Goal: Communication & Community: Answer question/provide support

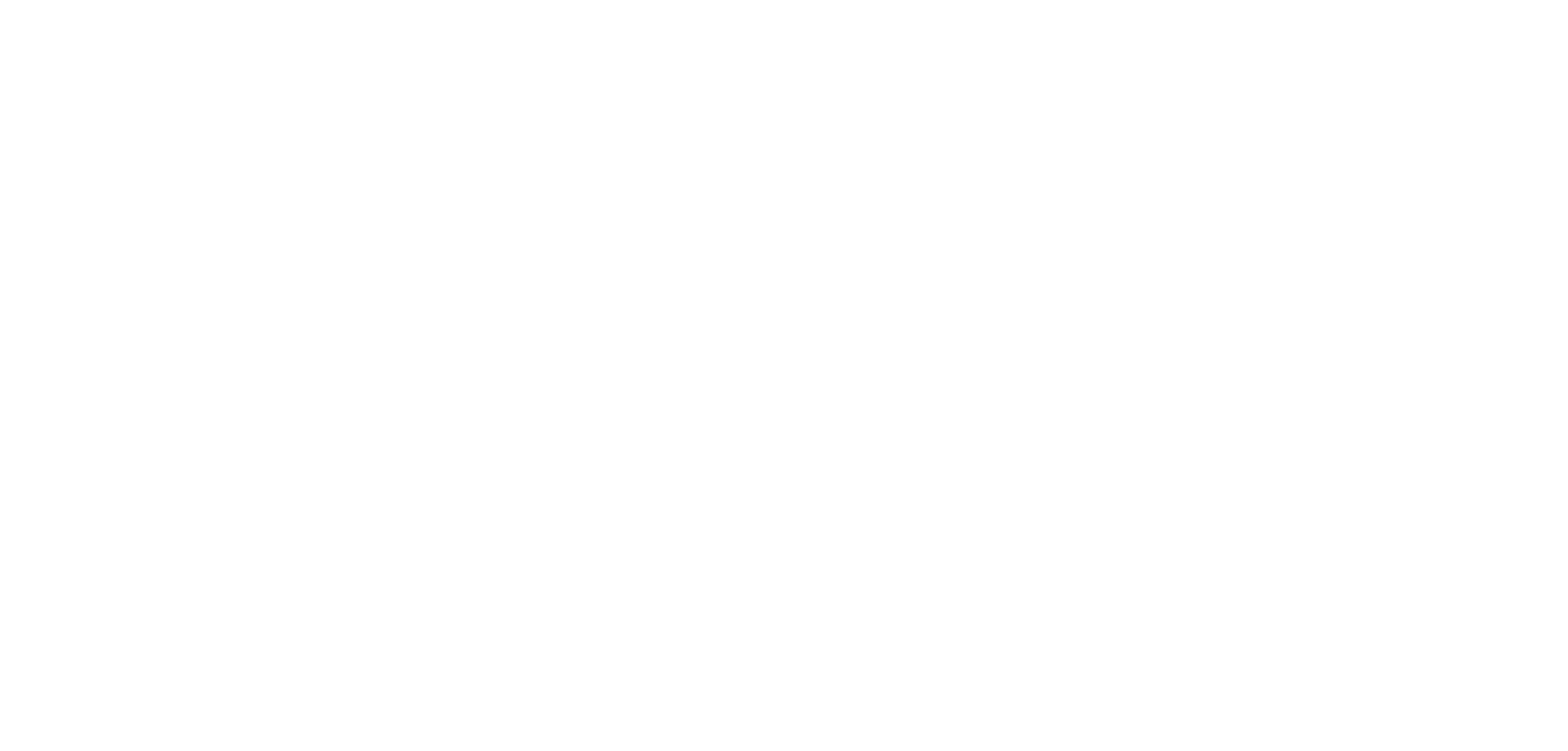
click at [778, 354] on body at bounding box center [784, 375] width 1568 height 751
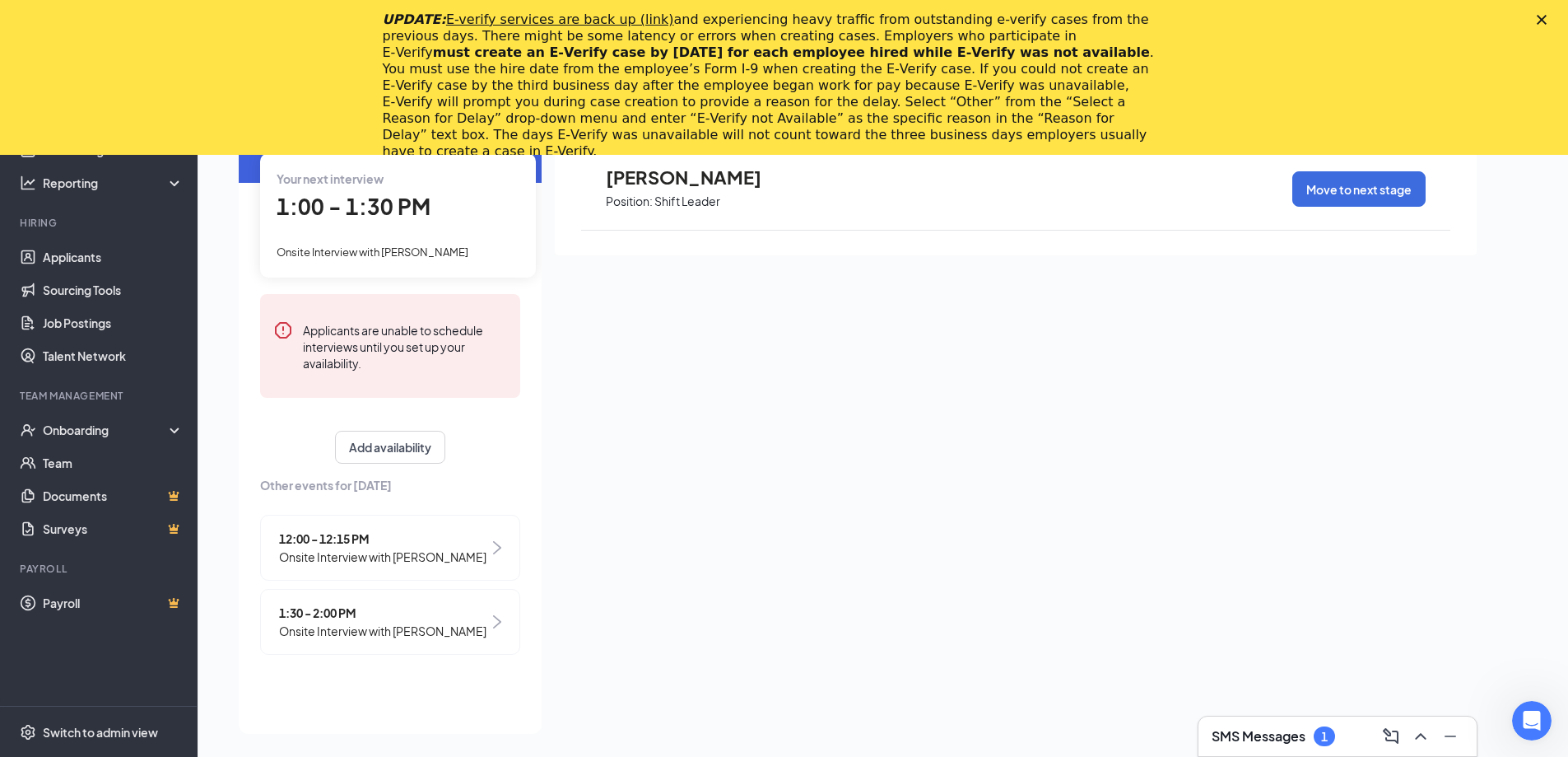
scroll to position [189, 0]
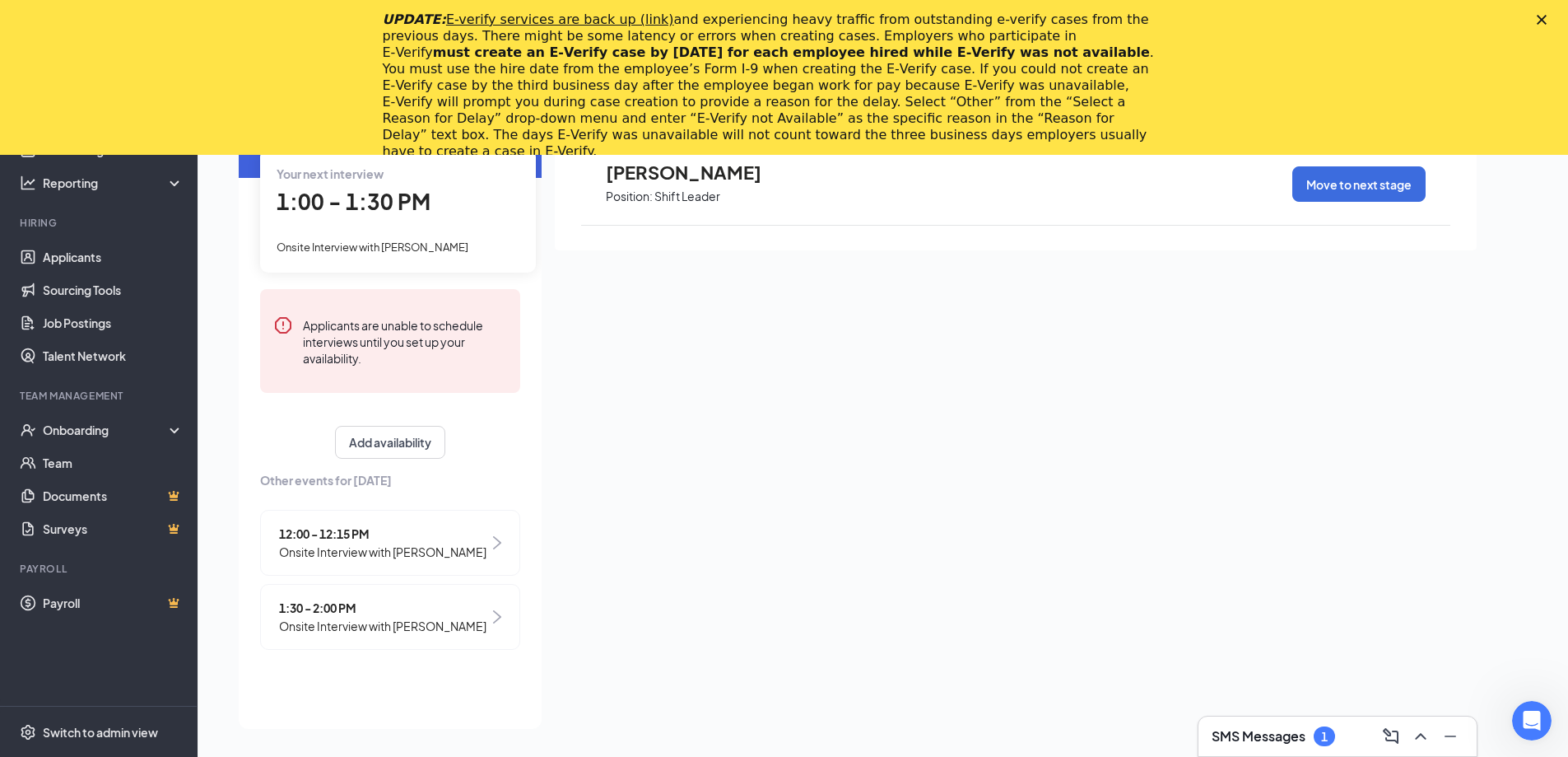
click at [459, 611] on span "1:30 - 2:00 PM" at bounding box center [382, 607] width 208 height 18
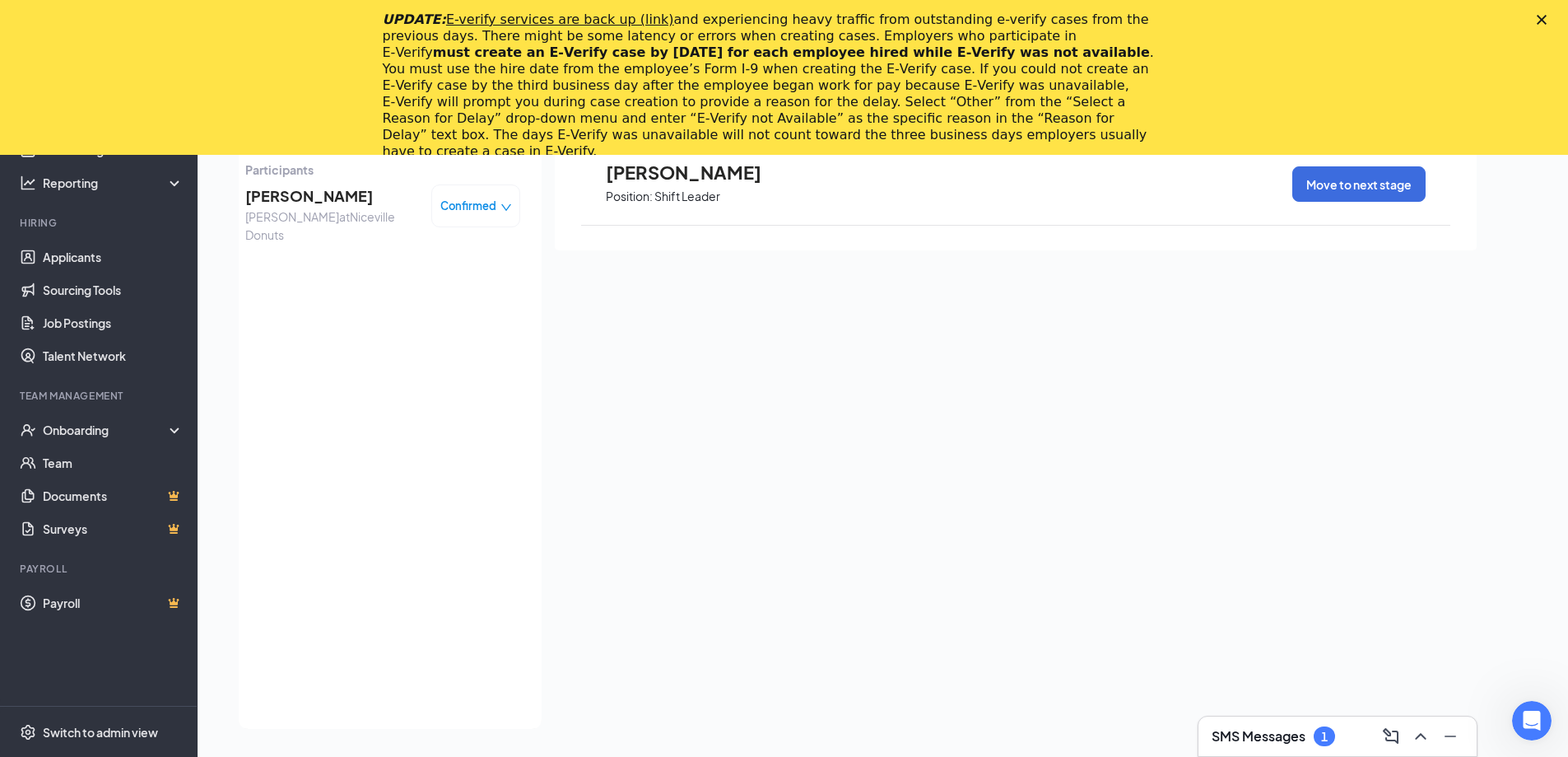
scroll to position [107, 0]
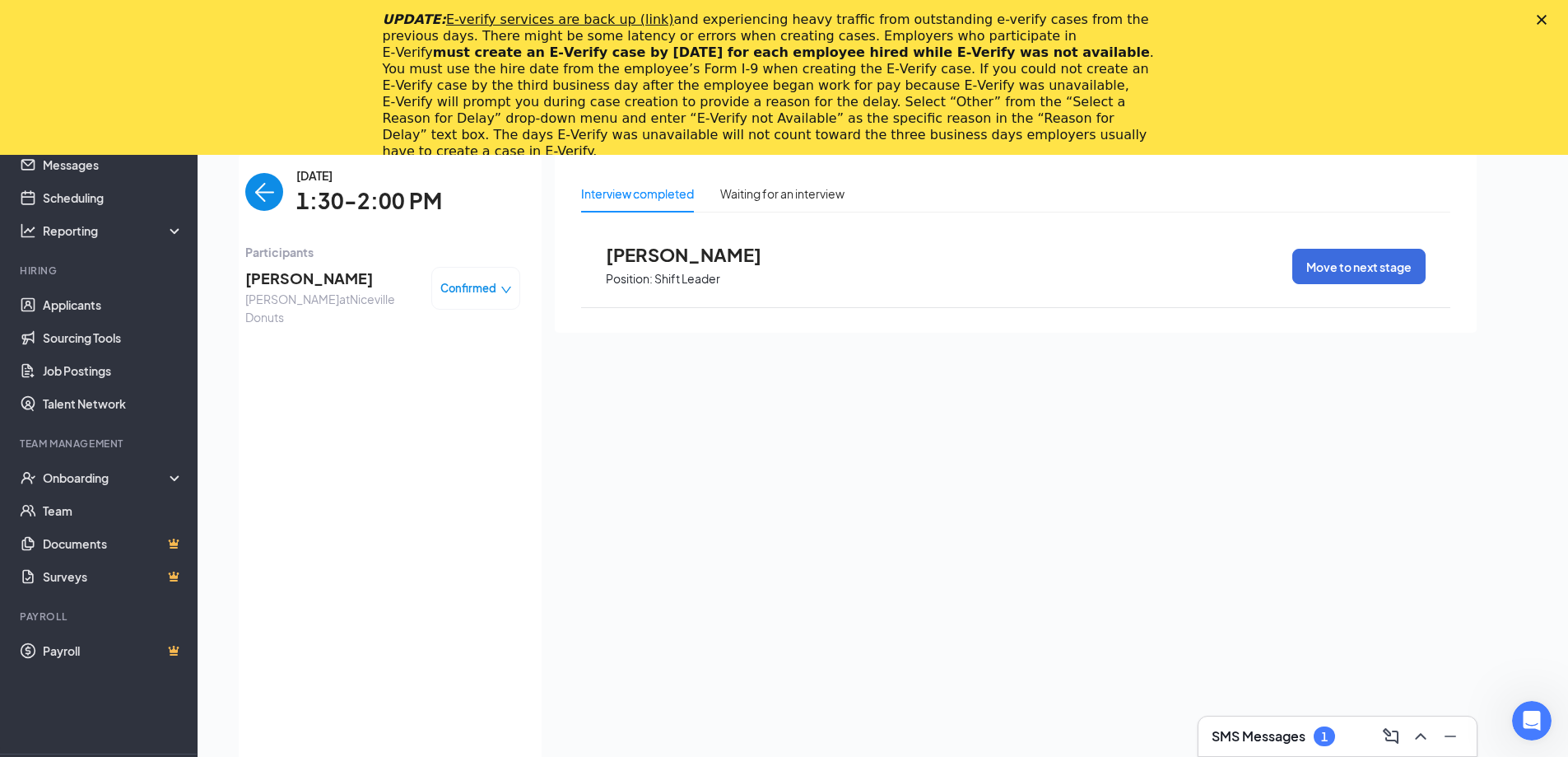
click at [268, 190] on img "back-button" at bounding box center [264, 192] width 38 height 38
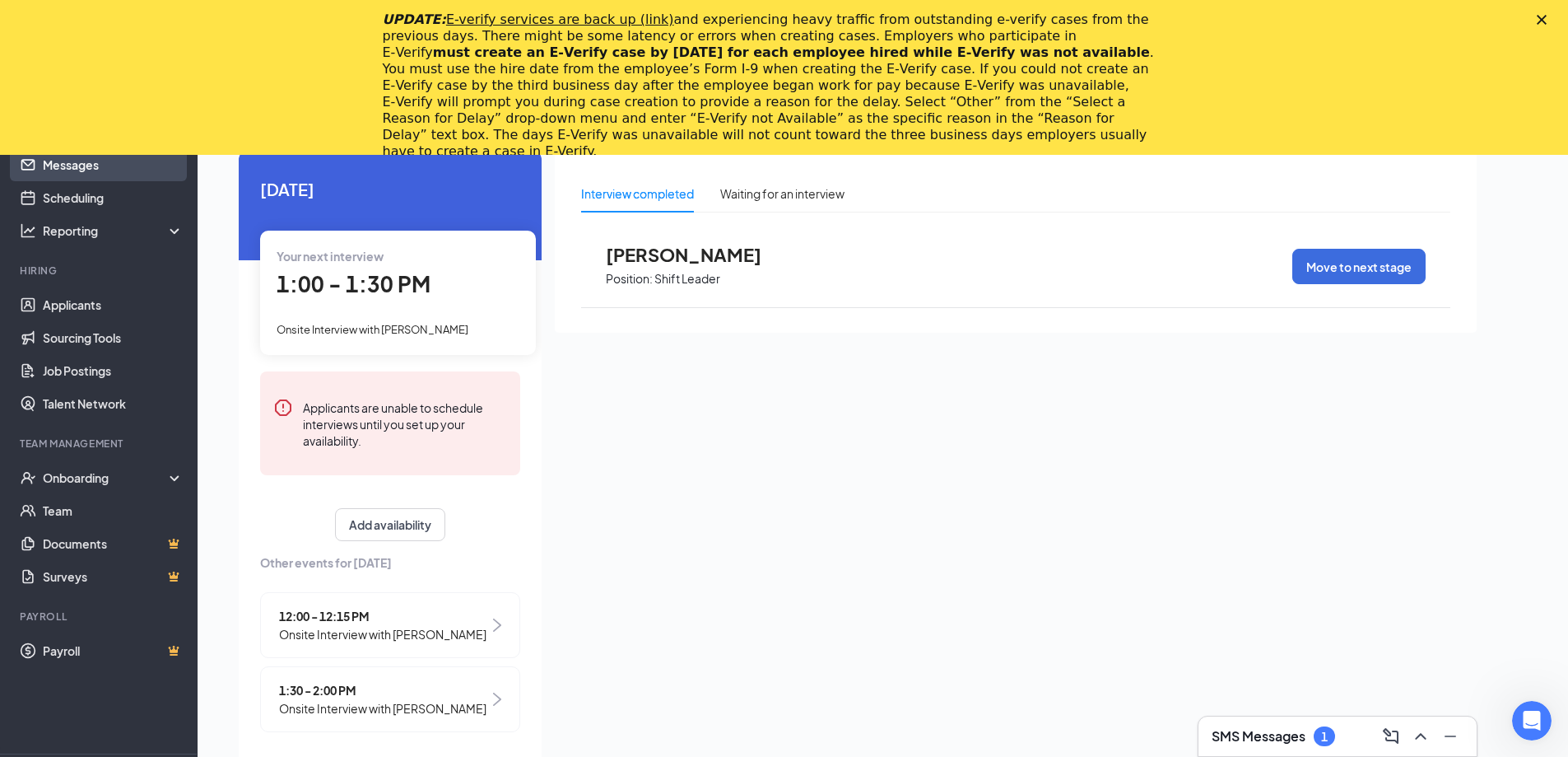
click at [68, 162] on link "Messages" at bounding box center [113, 164] width 141 height 33
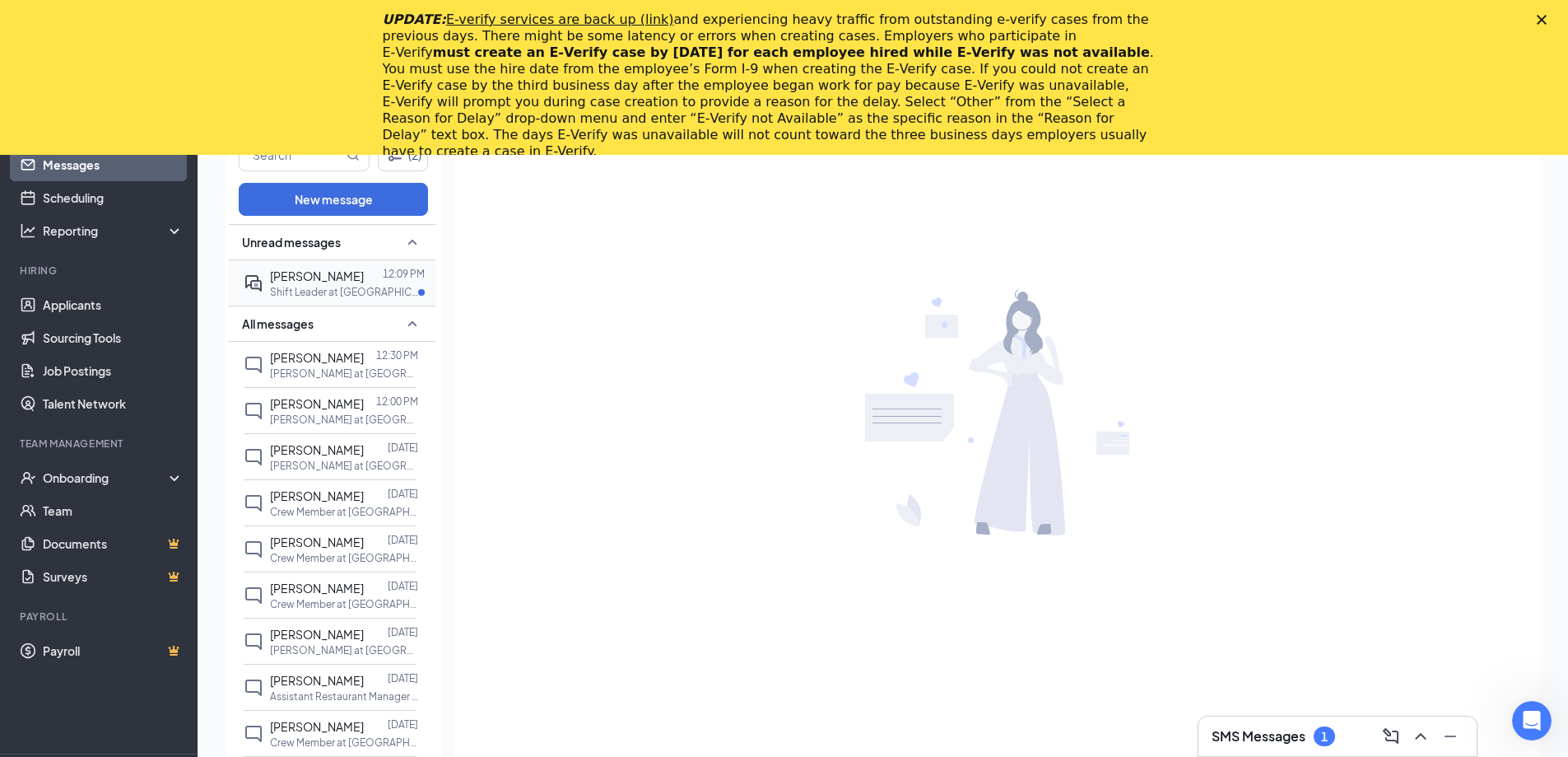
click at [369, 282] on div at bounding box center [373, 275] width 19 height 18
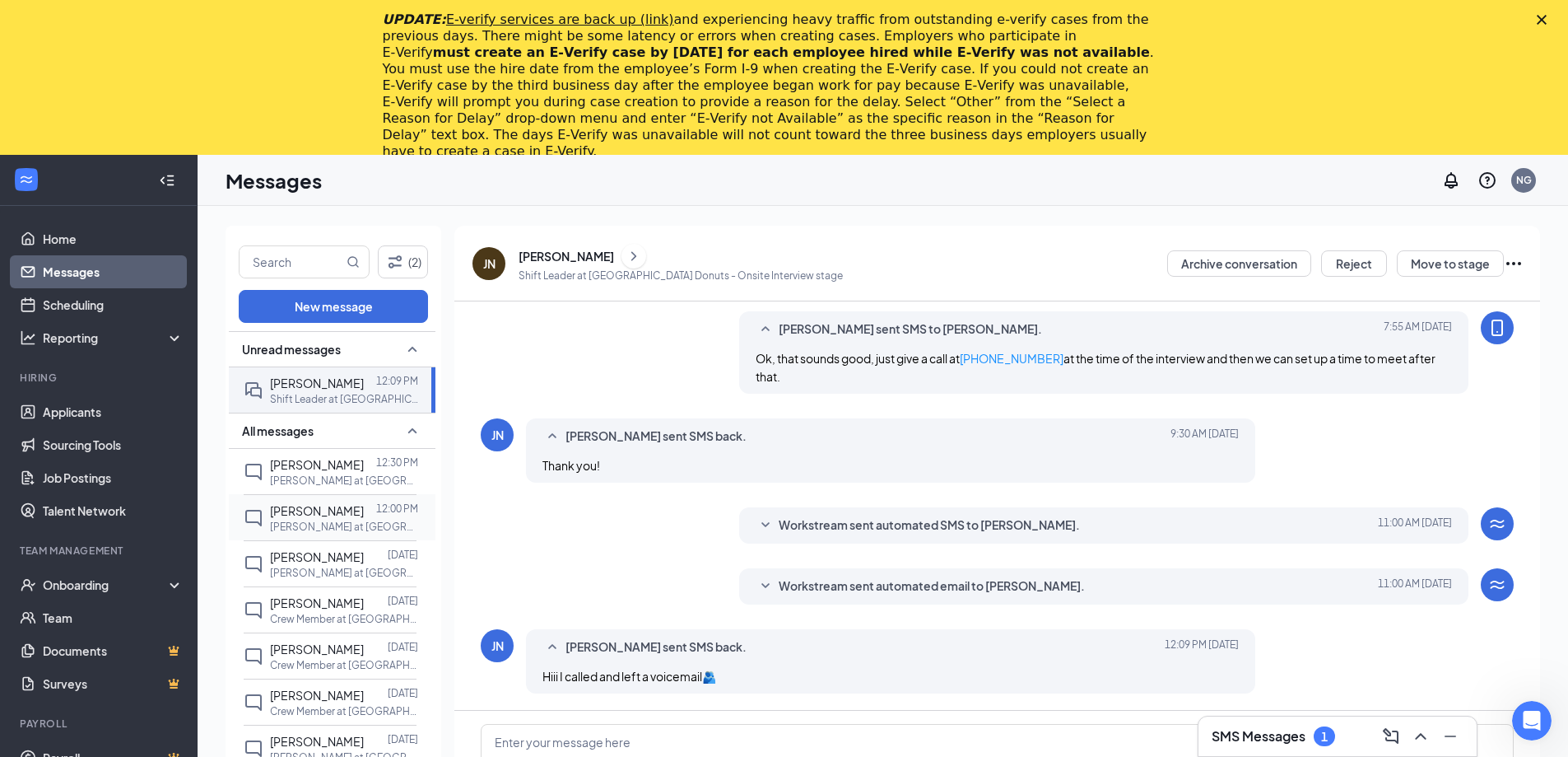
click at [391, 534] on div "[PERSON_NAME] at [GEOGRAPHIC_DATA] Donuts" at bounding box center [343, 526] width 148 height 14
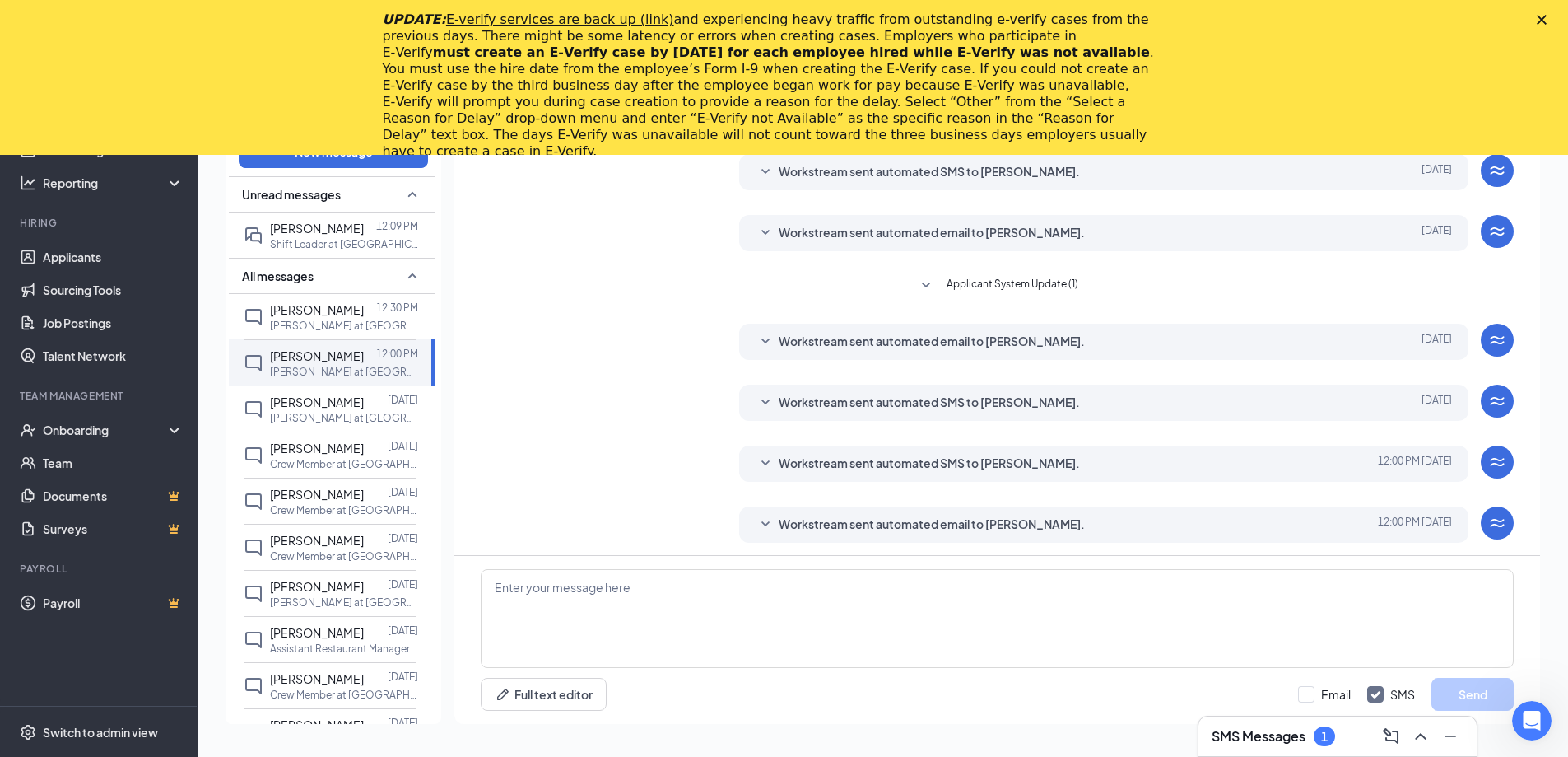
scroll to position [227, 0]
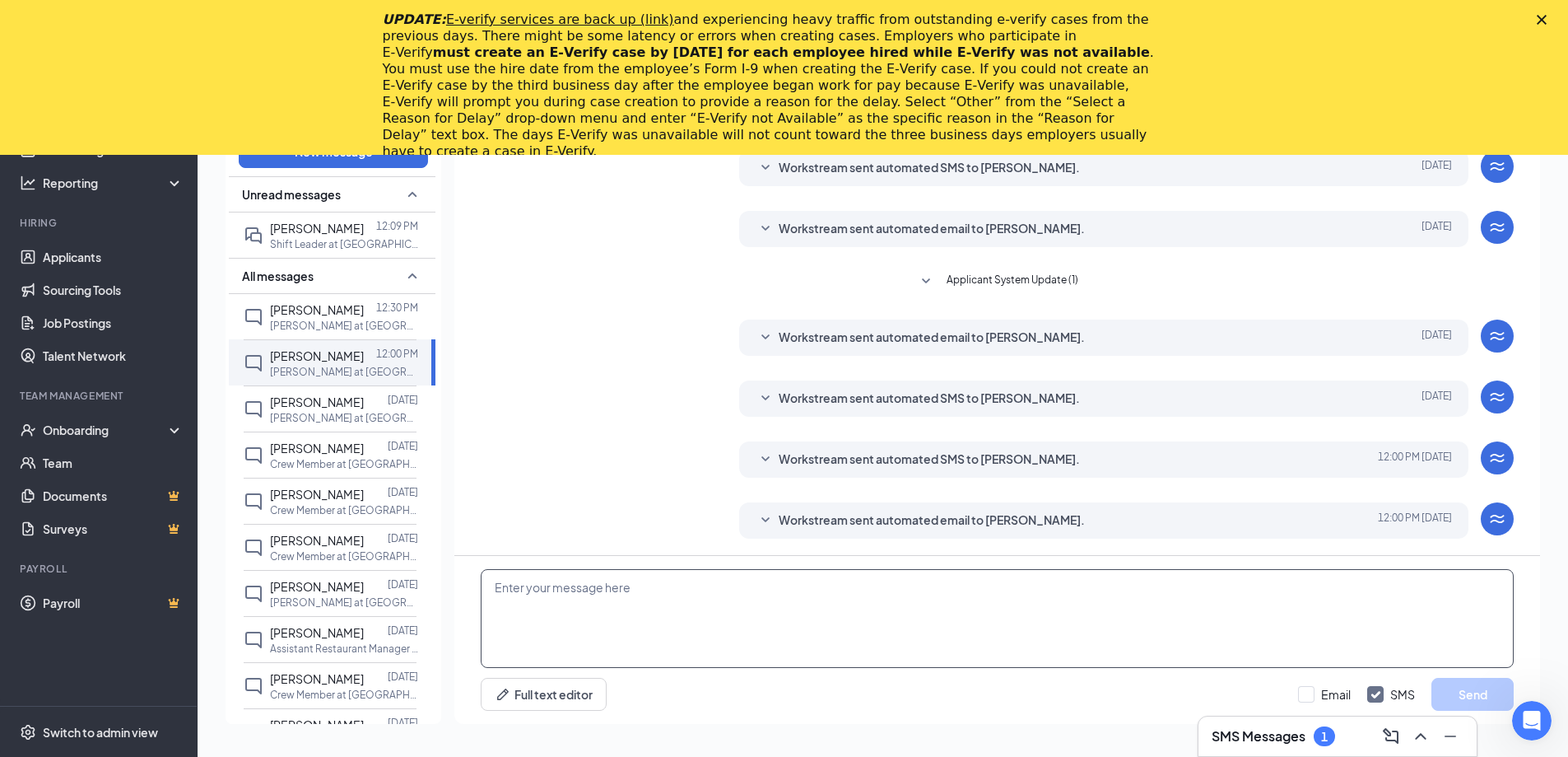
click at [721, 637] on textarea at bounding box center [997, 618] width 1033 height 99
click at [952, 589] on textarea "Good afternoon, is there anyway that you could come in at 1p [DATE]? If not i c…" at bounding box center [997, 618] width 1033 height 99
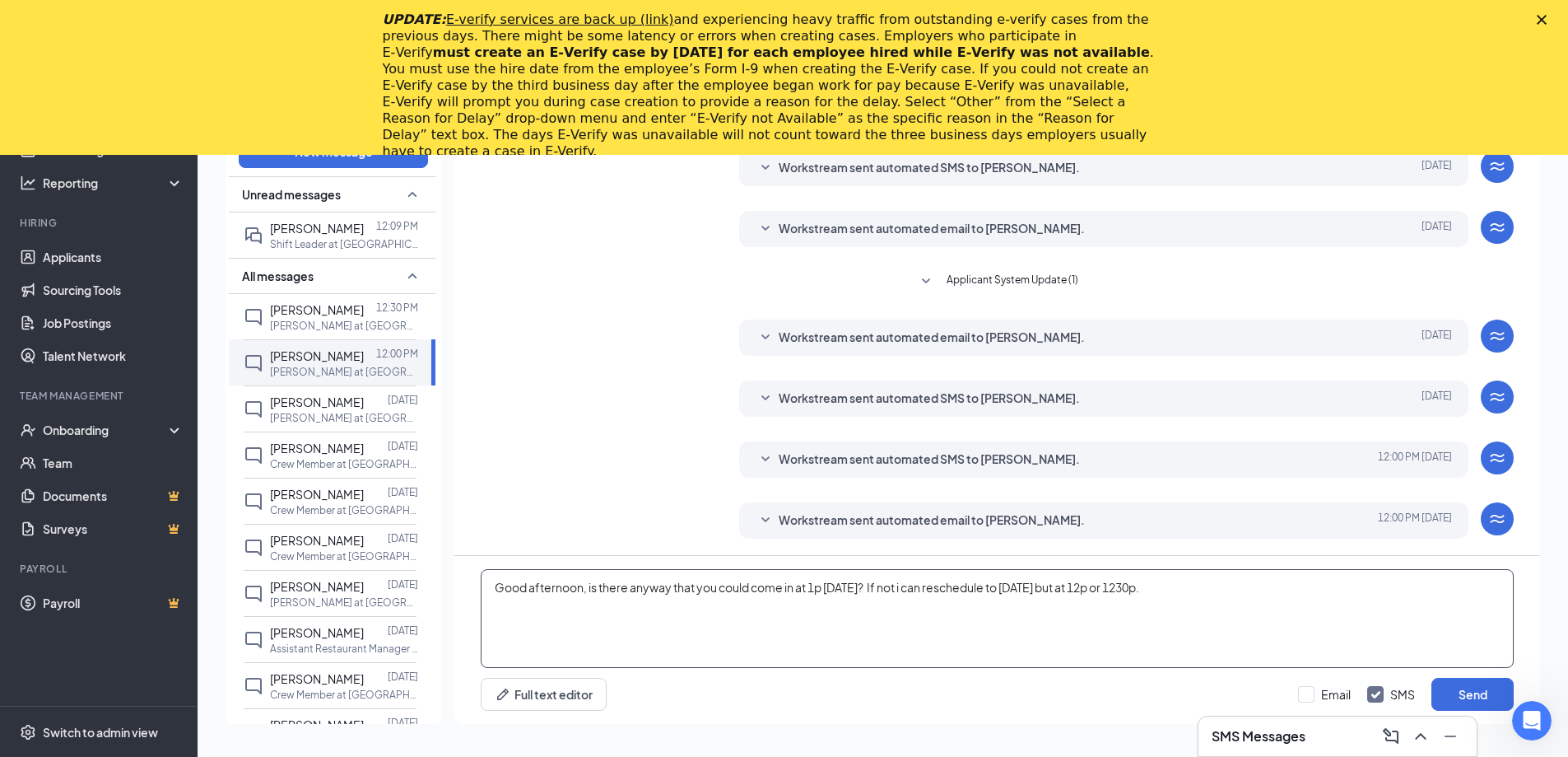
click at [1231, 597] on textarea "Good afternoon, is there anyway that you could come in at 1p [DATE]? If not i c…" at bounding box center [997, 618] width 1033 height 99
type textarea "Good afternoon, is there anyway that you could come in at 1p [DATE]? If not i c…"
click at [1301, 686] on input "Email" at bounding box center [1323, 695] width 53 height 17
checkbox input "true"
click at [1486, 683] on button "Send" at bounding box center [1472, 694] width 82 height 33
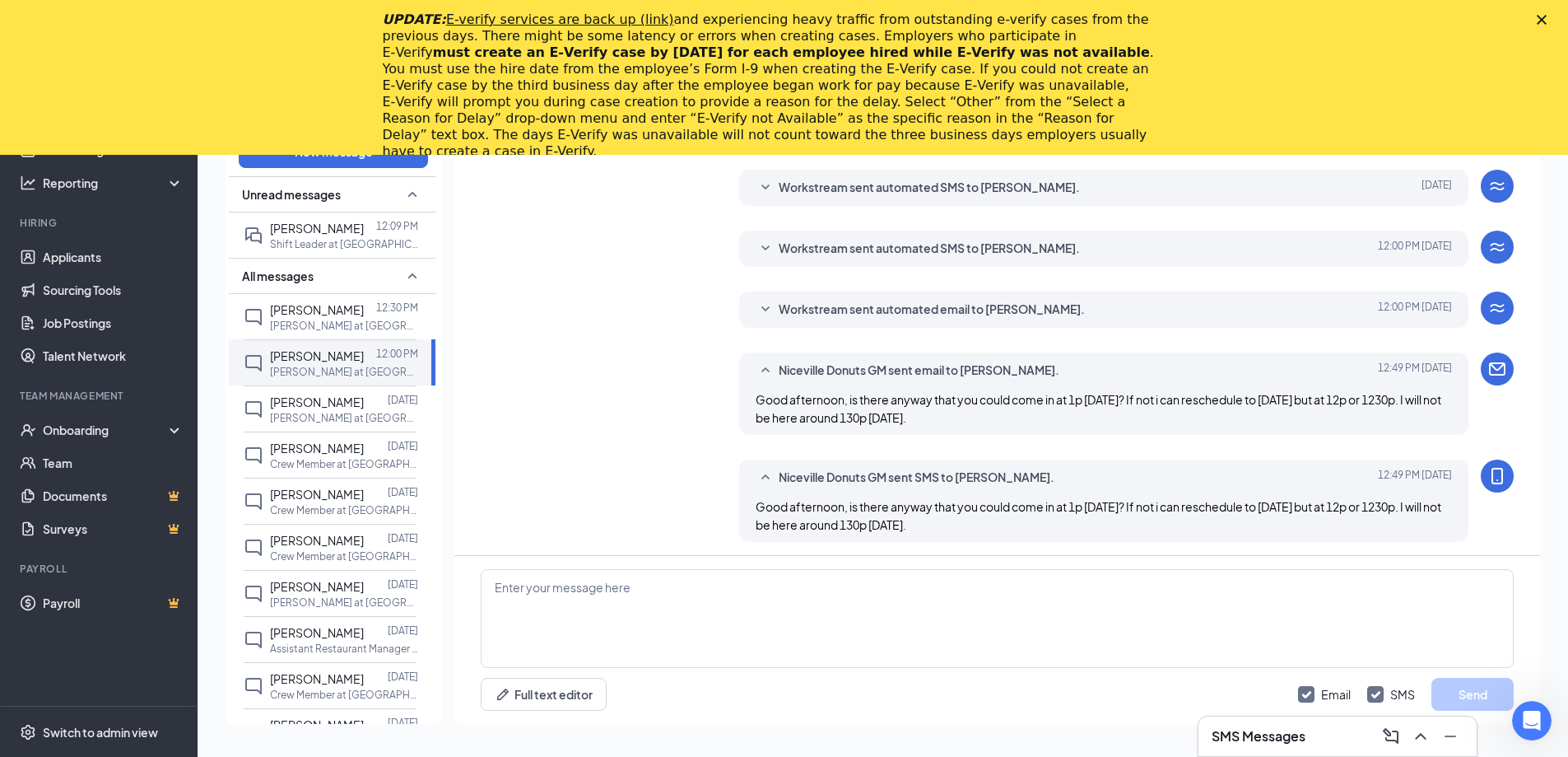
scroll to position [441, 0]
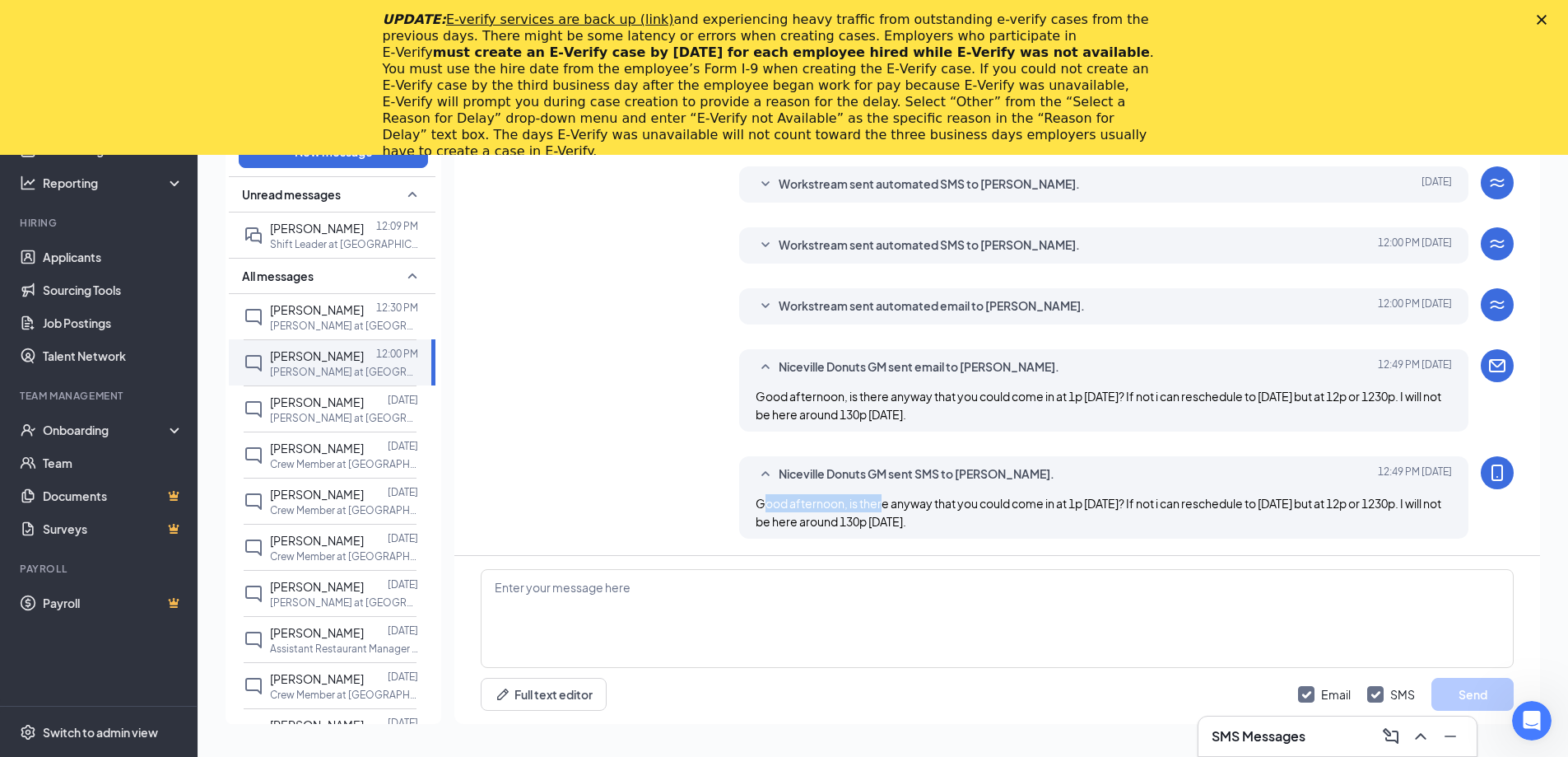
drag, startPoint x: 759, startPoint y: 506, endPoint x: 878, endPoint y: 511, distance: 119.1
click at [878, 511] on div "Good afternoon, is there anyway that you could come in at 1p [DATE]? If not i c…" at bounding box center [1104, 512] width 696 height 36
click at [733, 501] on div "Niceville Donuts GM sent SMS to [PERSON_NAME]. [DATE] 12:49 PM Good afternoon, …" at bounding box center [997, 501] width 1033 height 90
click at [745, 501] on div "Niceville Donuts GM sent SMS to [PERSON_NAME]. [DATE] 12:49 PM Good afternoon, …" at bounding box center [1103, 497] width 729 height 82
drag, startPoint x: 749, startPoint y: 501, endPoint x: 995, endPoint y: 523, distance: 247.0
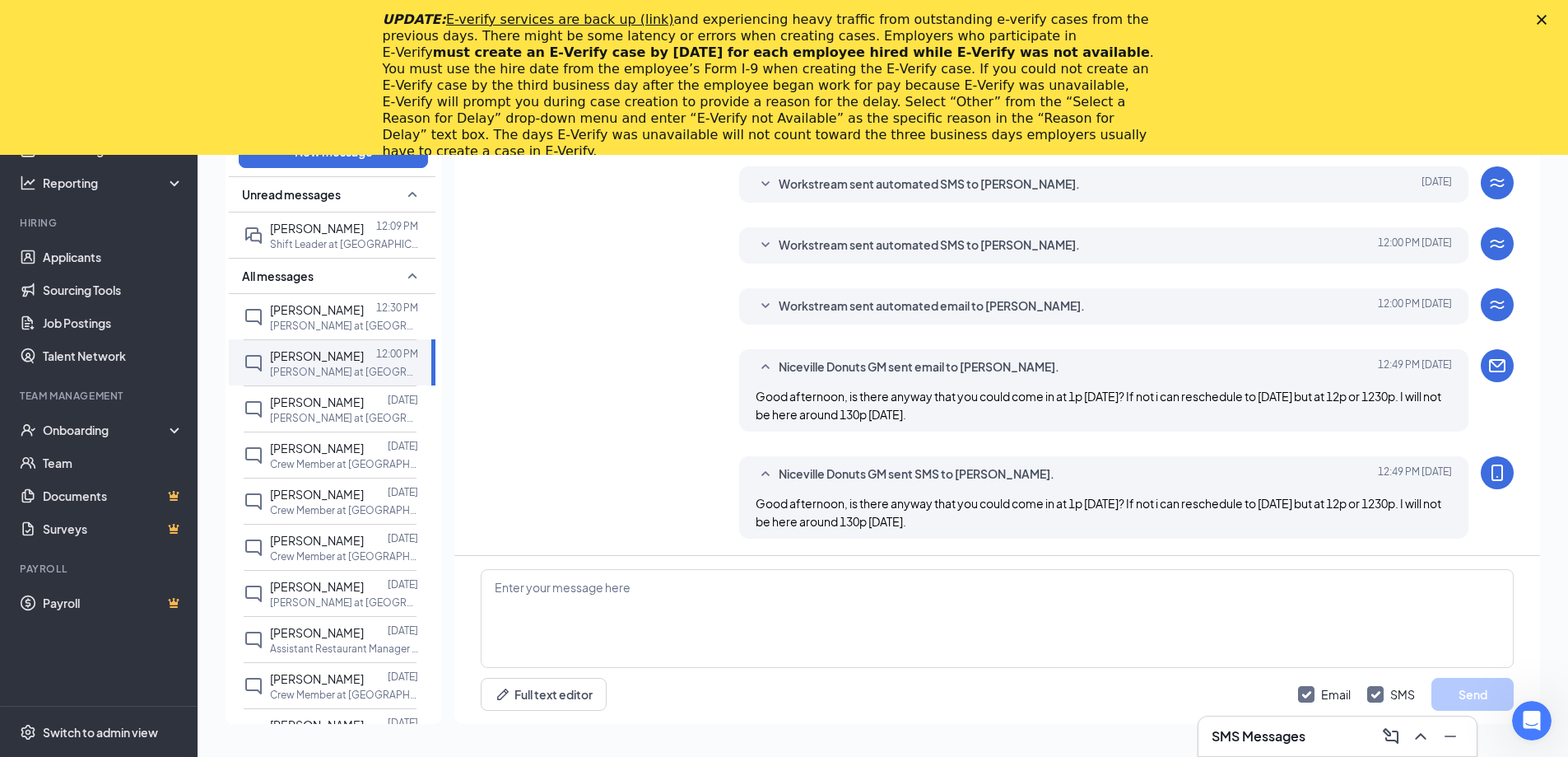
click at [995, 523] on div "Niceville Donuts GM sent SMS to [PERSON_NAME]. [DATE] 12:49 PM Good afternoon, …" at bounding box center [1103, 497] width 729 height 82
copy span "Good afternoon, is there anyway that you could come in at 1p [DATE]? If not i c…"
click at [371, 331] on div "[DATE] 12:00 PM" at bounding box center [355, 322] width 87 height 27
click at [295, 320] on p "[PERSON_NAME] at [GEOGRAPHIC_DATA] Donuts" at bounding box center [343, 325] width 148 height 14
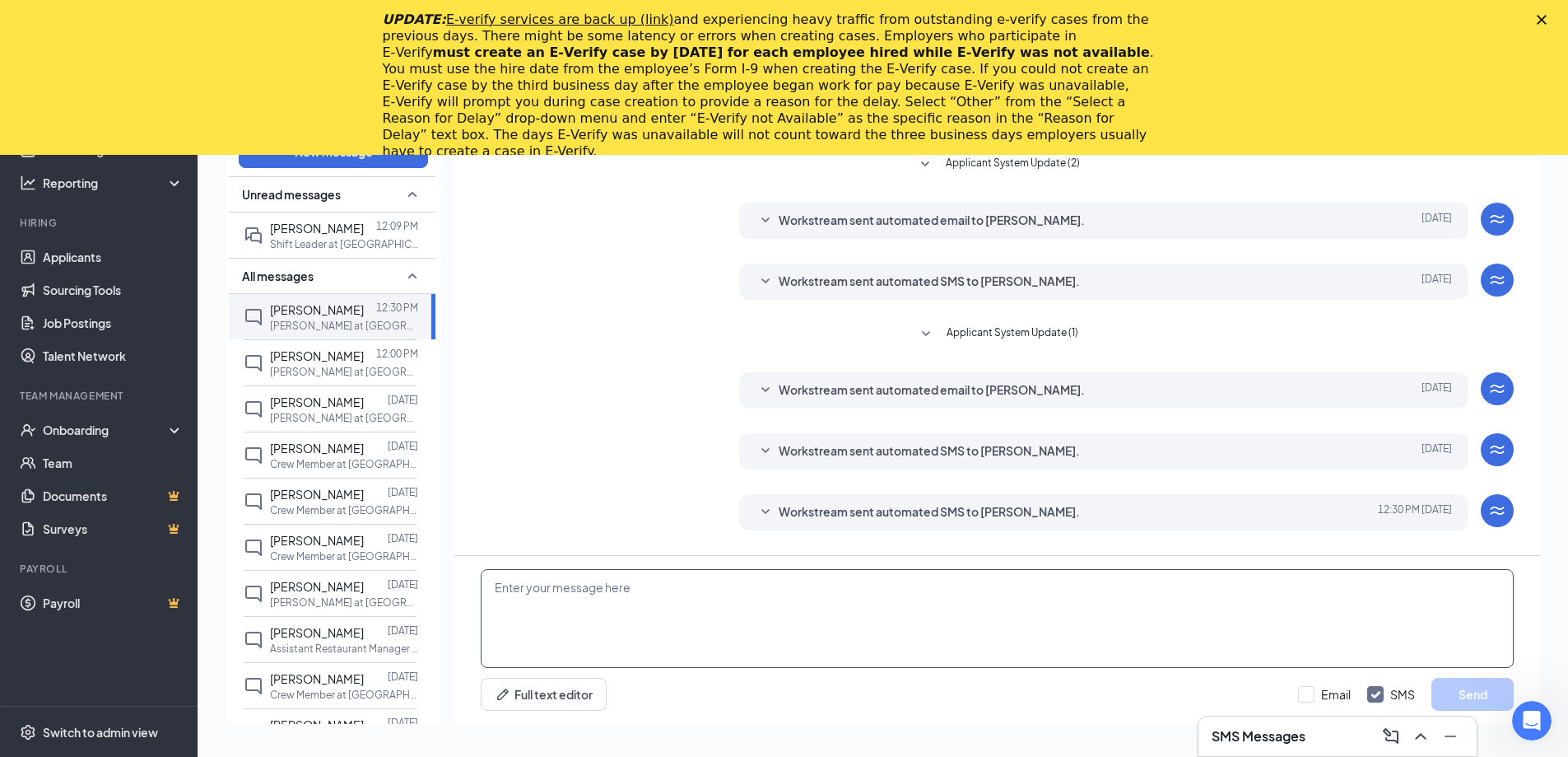
scroll to position [53, 0]
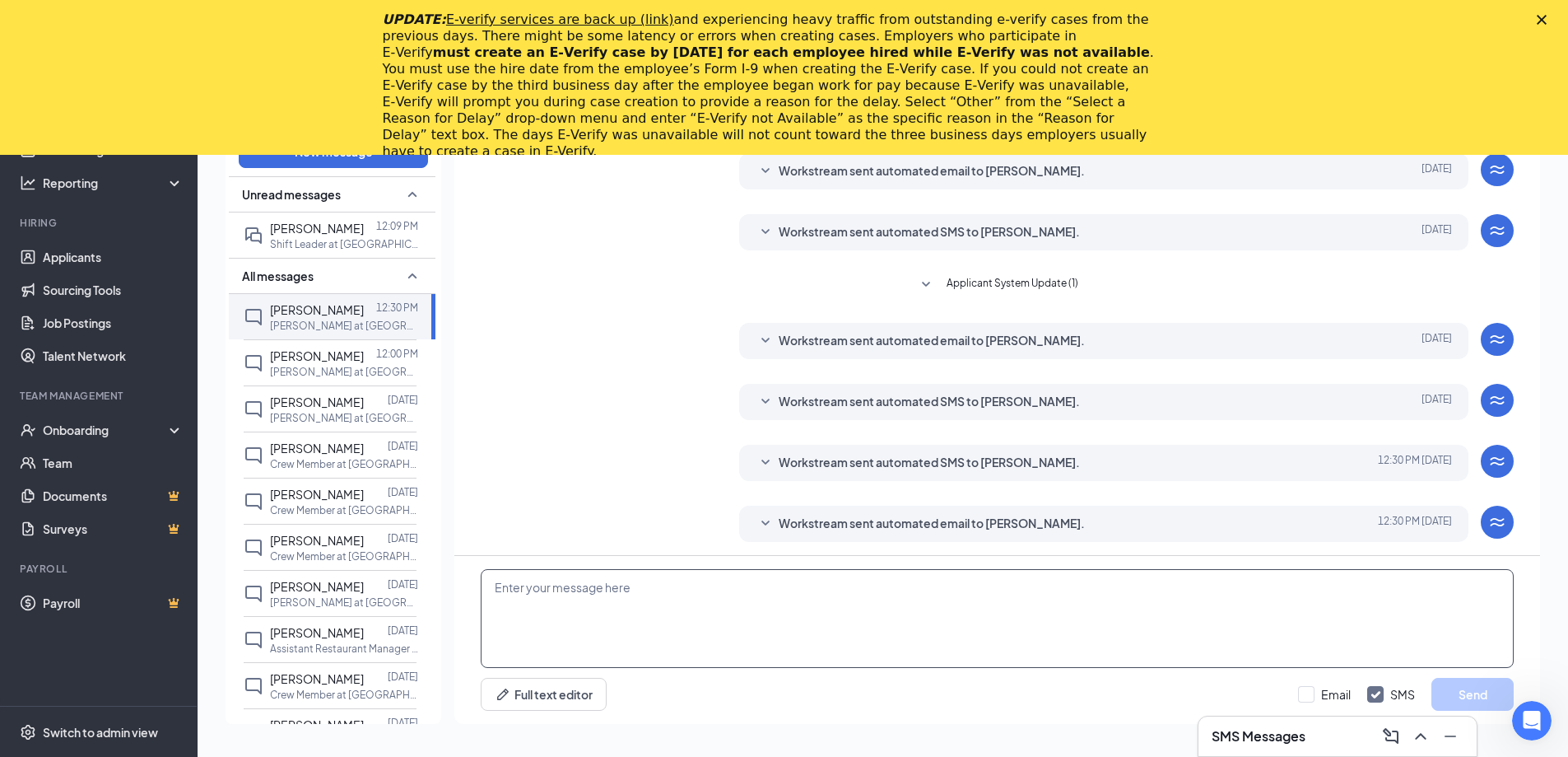
click at [775, 657] on textarea at bounding box center [997, 618] width 1033 height 99
paste textarea "Good afternoon, is there anyway that you could come in at 1p [DATE]? If not i c…"
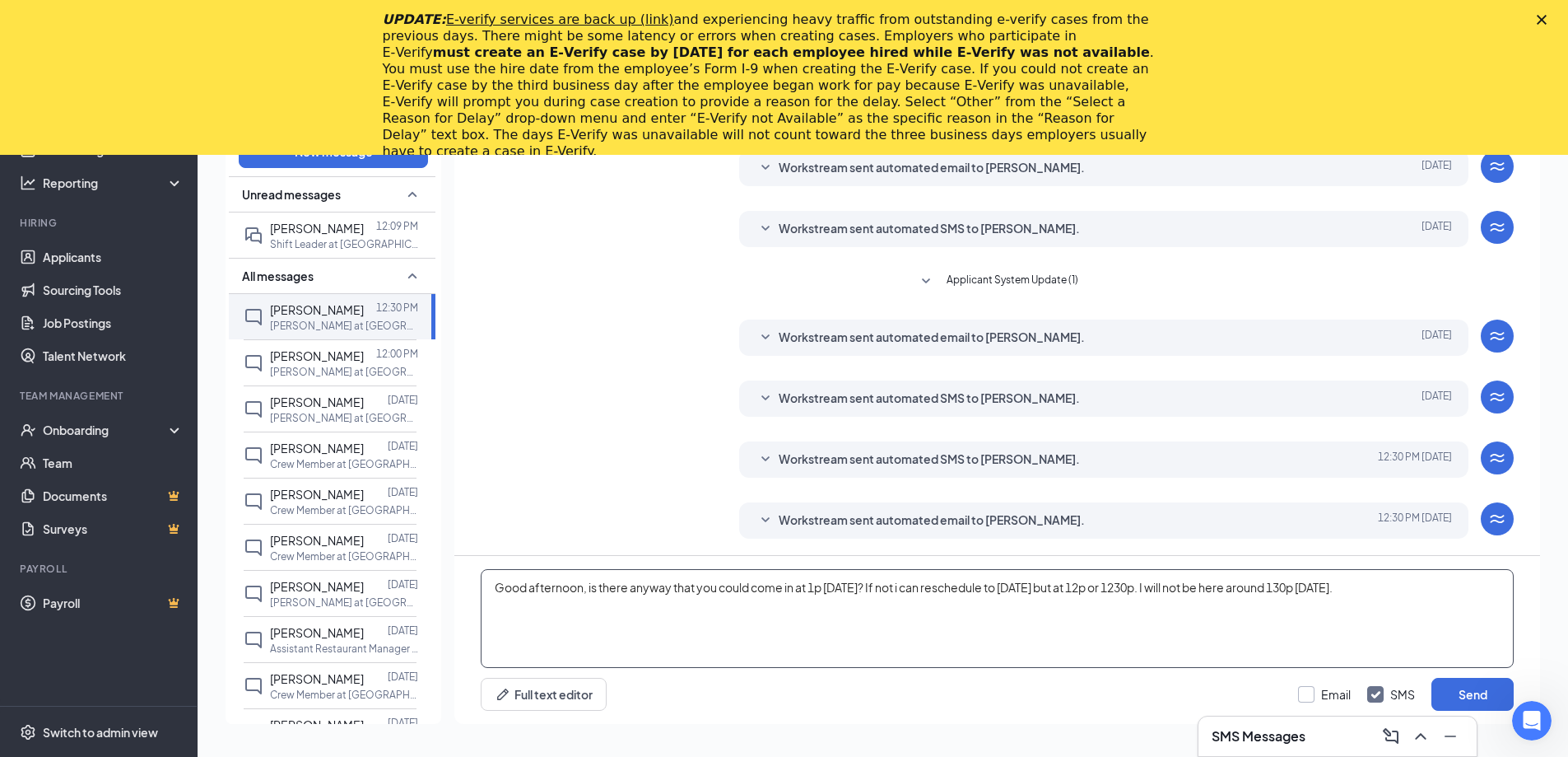
type textarea "Good afternoon, is there anyway that you could come in at 1p [DATE]? If not i c…"
click at [1319, 693] on input "Email" at bounding box center [1323, 695] width 53 height 17
checkbox input "true"
click at [1436, 683] on button "Send" at bounding box center [1472, 694] width 82 height 33
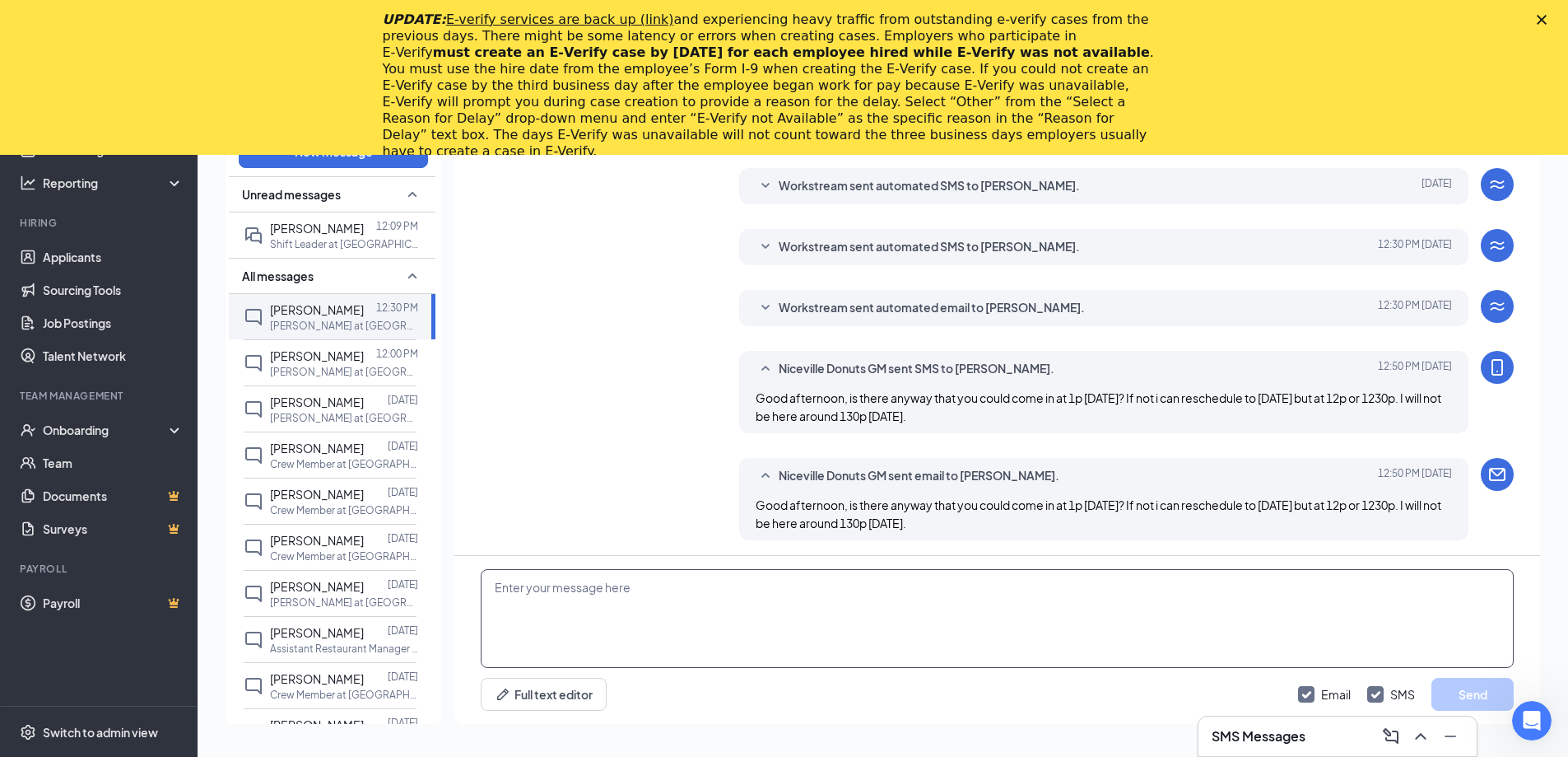
scroll to position [266, 0]
click at [408, 366] on div "[PERSON_NAME] 12:00 PM [PERSON_NAME] at [GEOGRAPHIC_DATA] Donuts" at bounding box center [332, 362] width 207 height 47
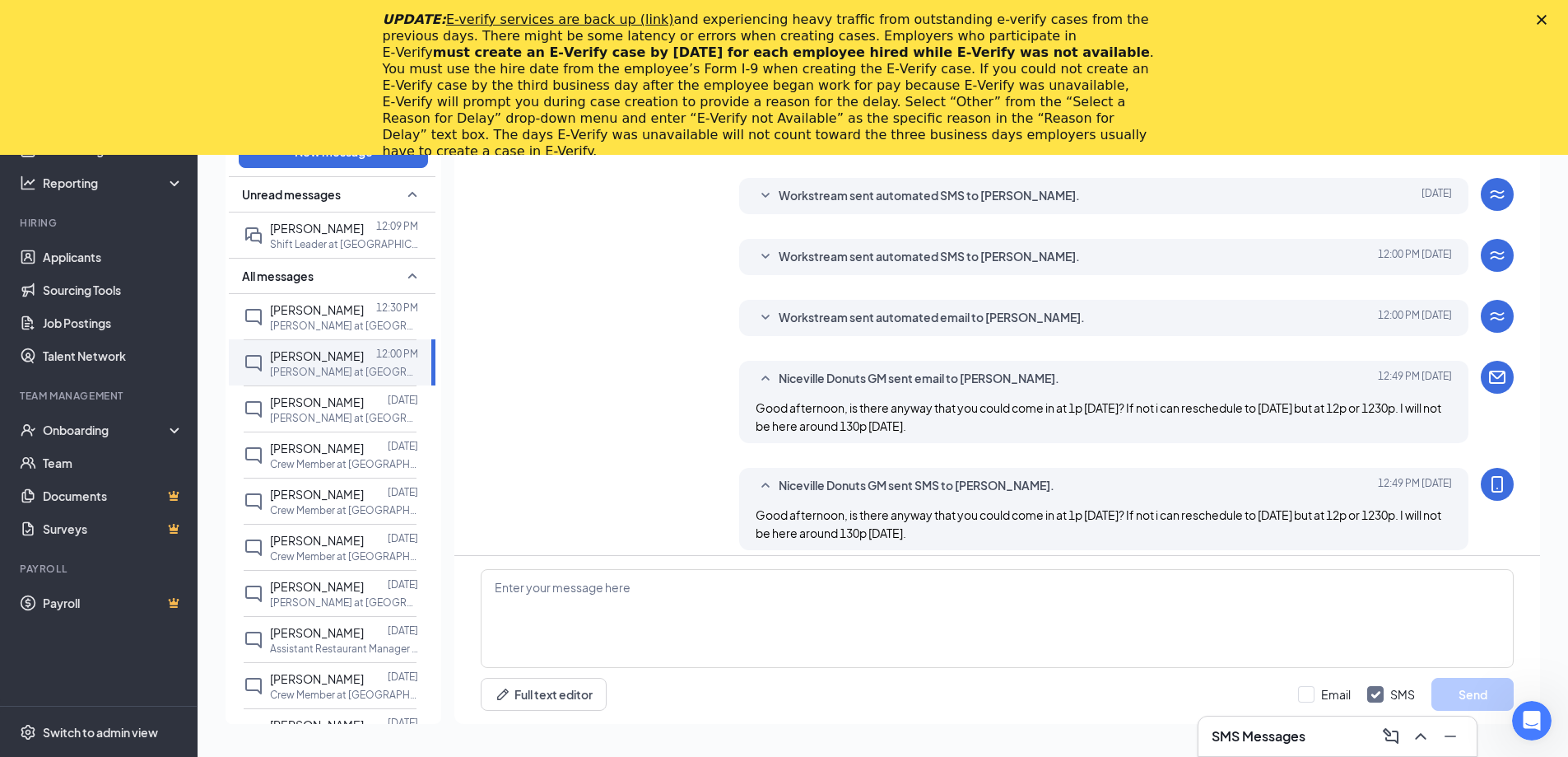
scroll to position [319, 0]
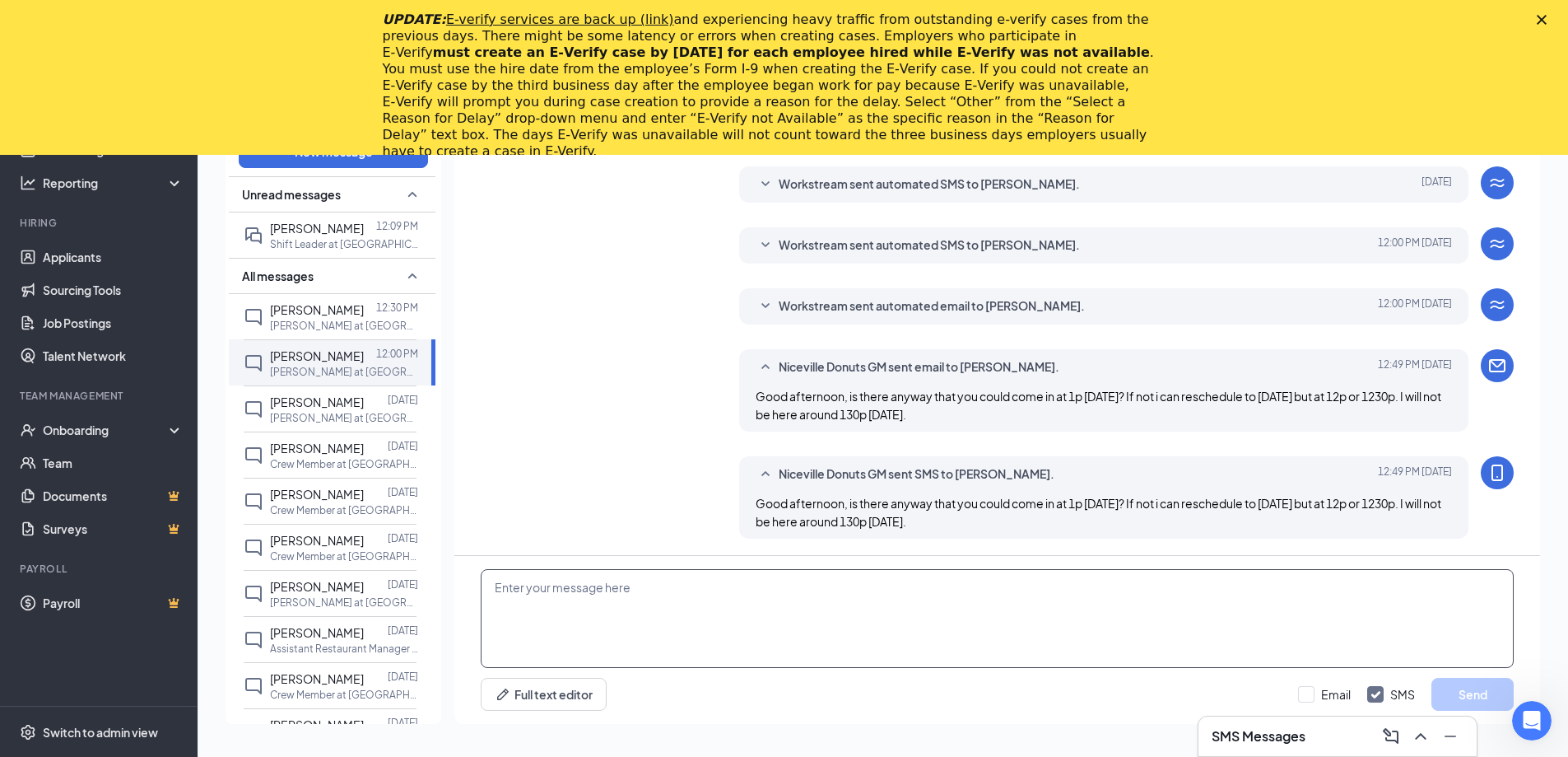
drag, startPoint x: 1068, startPoint y: 502, endPoint x: 880, endPoint y: 601, distance: 212.5
click at [880, 601] on textarea at bounding box center [997, 618] width 1033 height 99
type textarea "Sorry, disregard this message."
click at [1324, 698] on input "Email" at bounding box center [1323, 695] width 53 height 17
checkbox input "true"
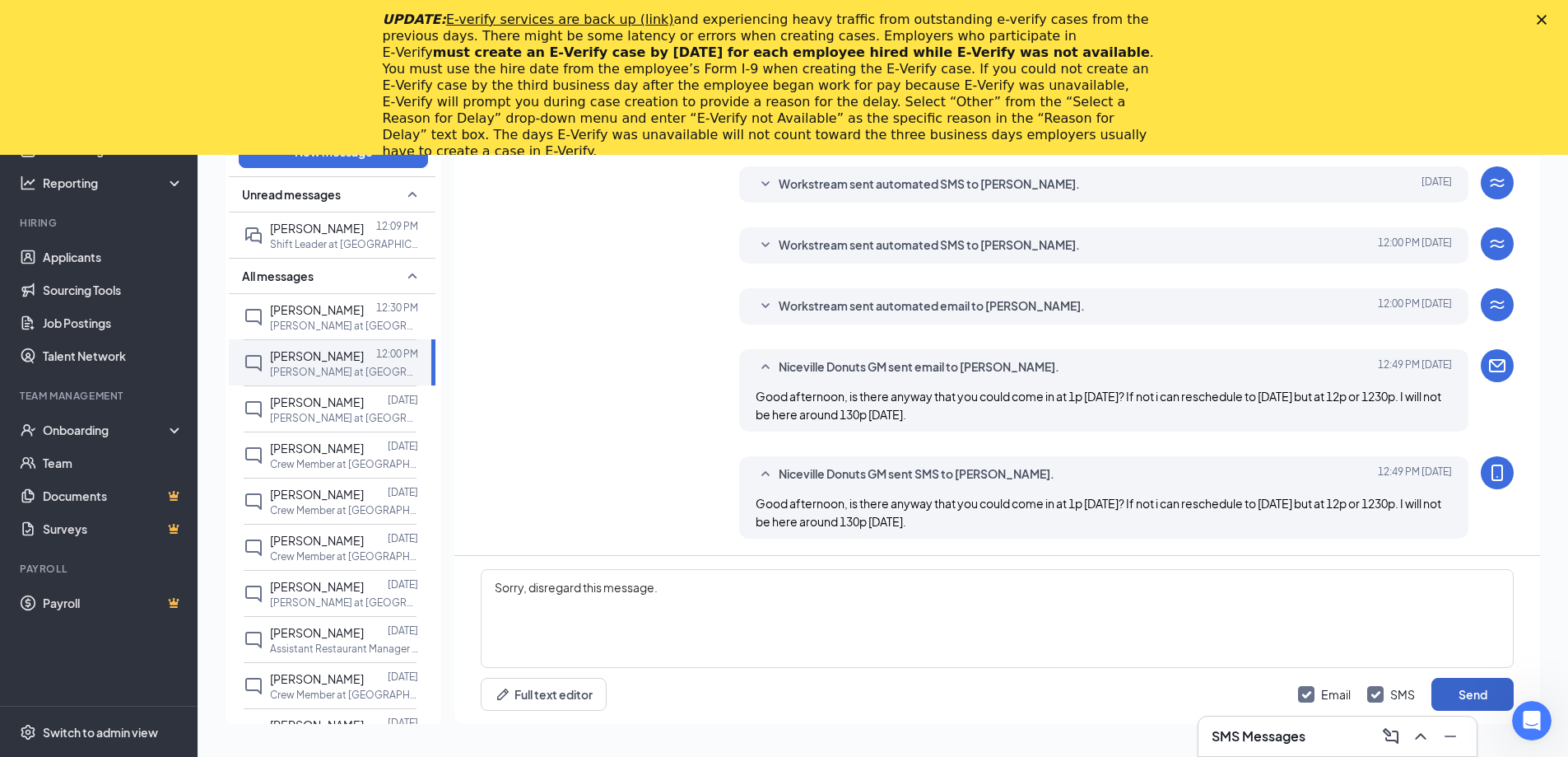
click at [1460, 699] on button "Send" at bounding box center [1472, 694] width 82 height 33
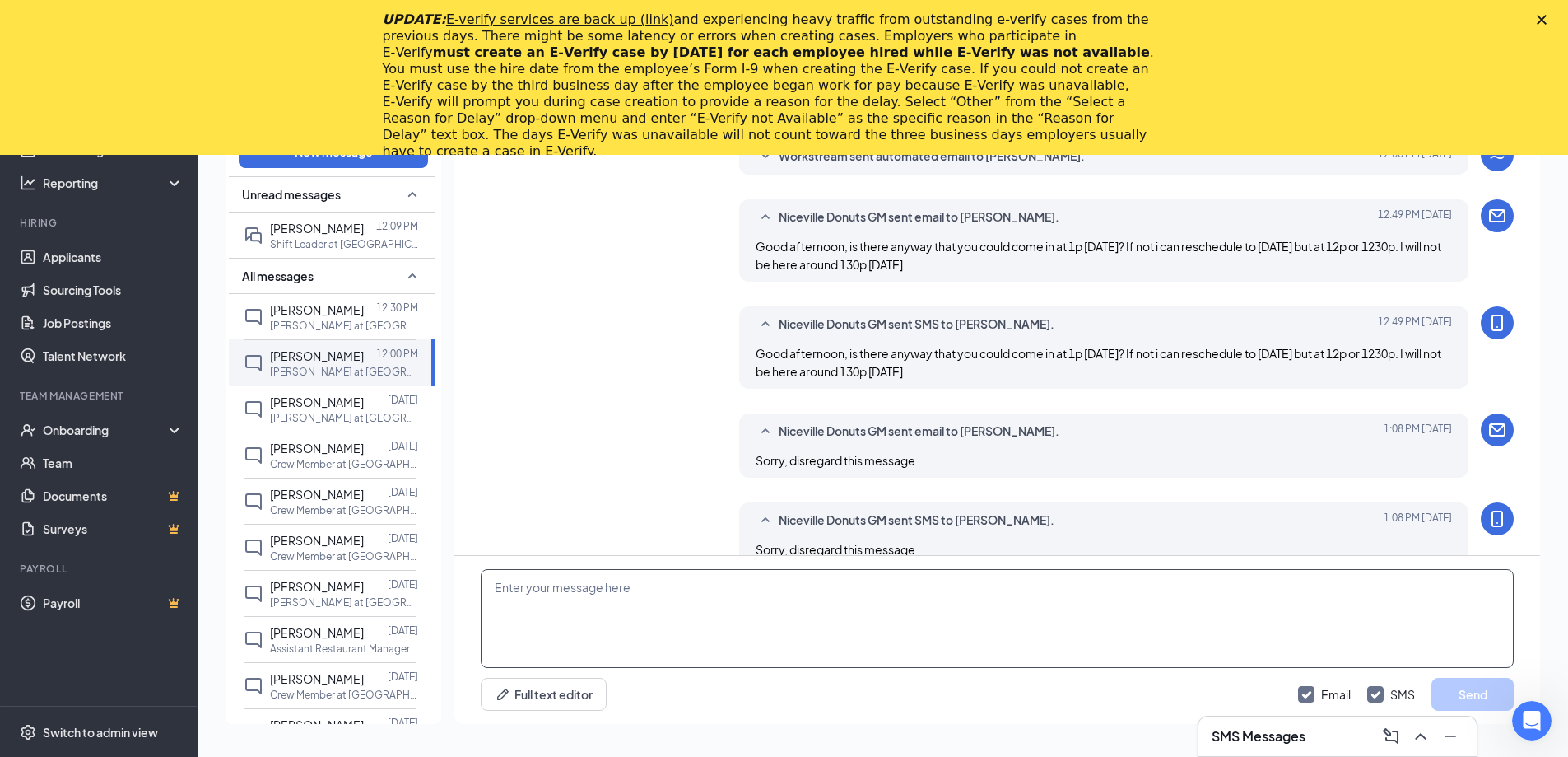
scroll to position [497, 0]
